Goal: Information Seeking & Learning: Learn about a topic

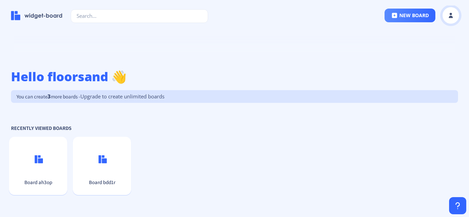
click at [452, 16] on icon at bounding box center [451, 17] width 4 height 2
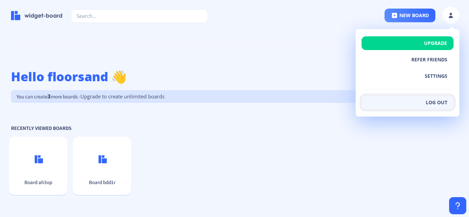
click at [440, 106] on button "Log out" at bounding box center [408, 103] width 92 height 14
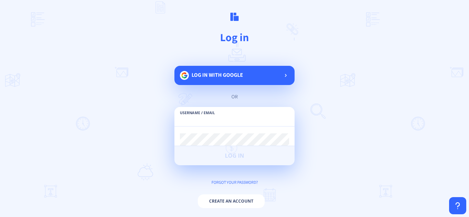
paste input "floorsandingsrq@baskmail.com"
type input "floorsandingsrq@baskmail.com"
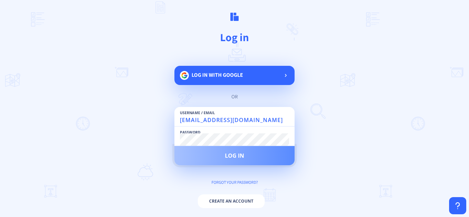
click at [232, 159] on span "Log in" at bounding box center [234, 155] width 19 height 5
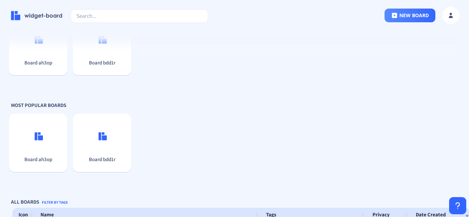
scroll to position [103, 0]
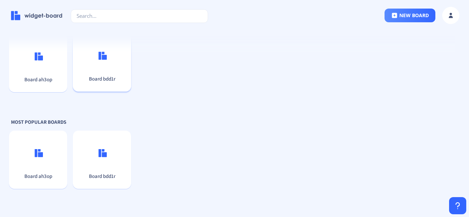
click at [98, 76] on div "Board bdd1r" at bounding box center [102, 62] width 58 height 39
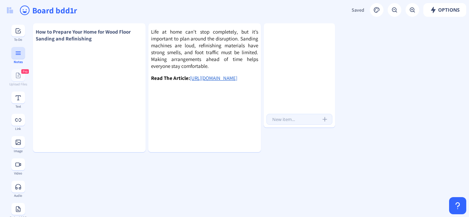
click at [19, 62] on div "Notes" at bounding box center [17, 62] width 25 height 4
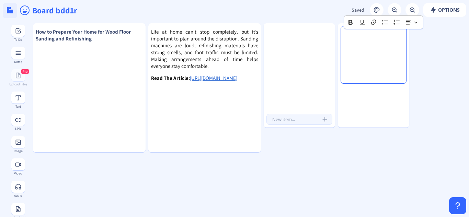
click at [12, 11] on img at bounding box center [10, 10] width 6 height 6
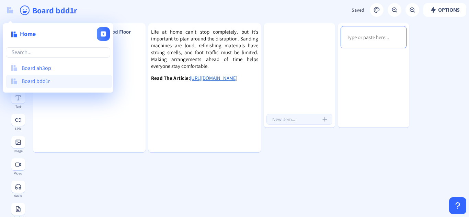
click at [59, 13] on input "Board bdd1r" at bounding box center [149, 10] width 234 height 21
